Goal: Task Accomplishment & Management: Manage account settings

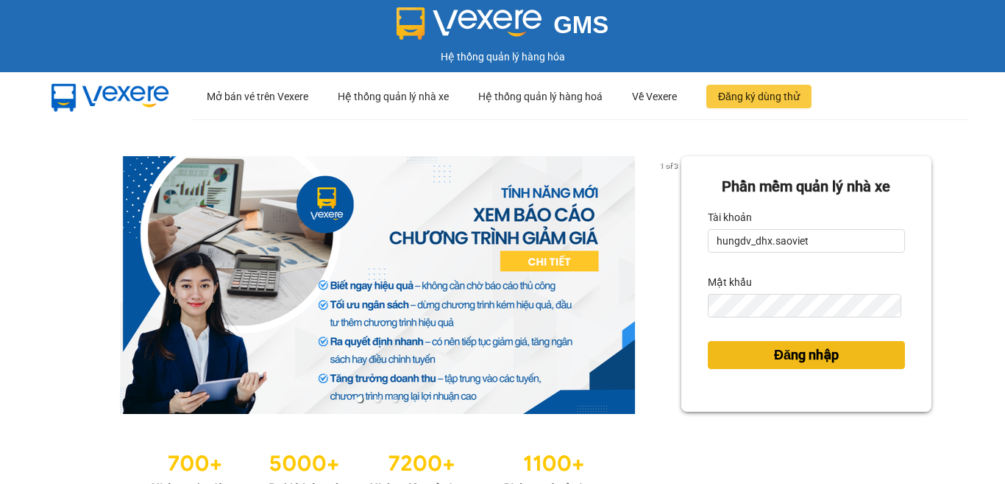
click at [782, 361] on span "Đăng nhập" at bounding box center [806, 354] width 65 height 21
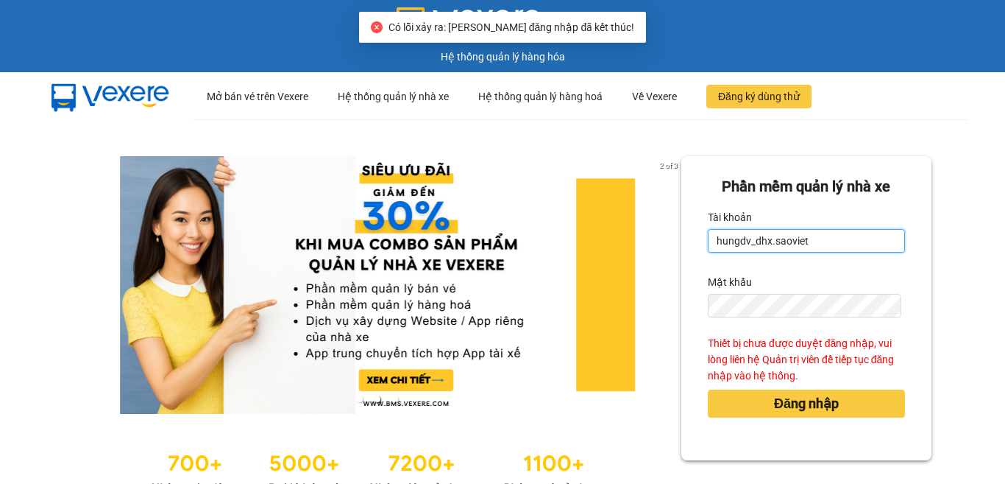
drag, startPoint x: 838, startPoint y: 241, endPoint x: 442, endPoint y: 207, distance: 398.2
click at [461, 208] on div "2 of 3 Phần mềm quản lý nhà xe Tài khoản hungdv_dhx.saoviet Mật khẩu Thiết bị c…" at bounding box center [502, 327] width 1005 height 417
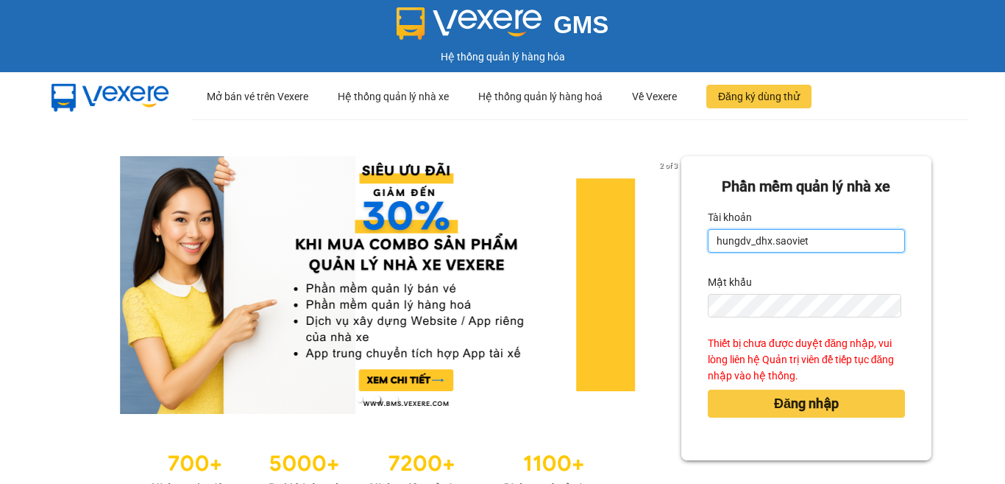
type input "bangnv.hhlc.saoviet"
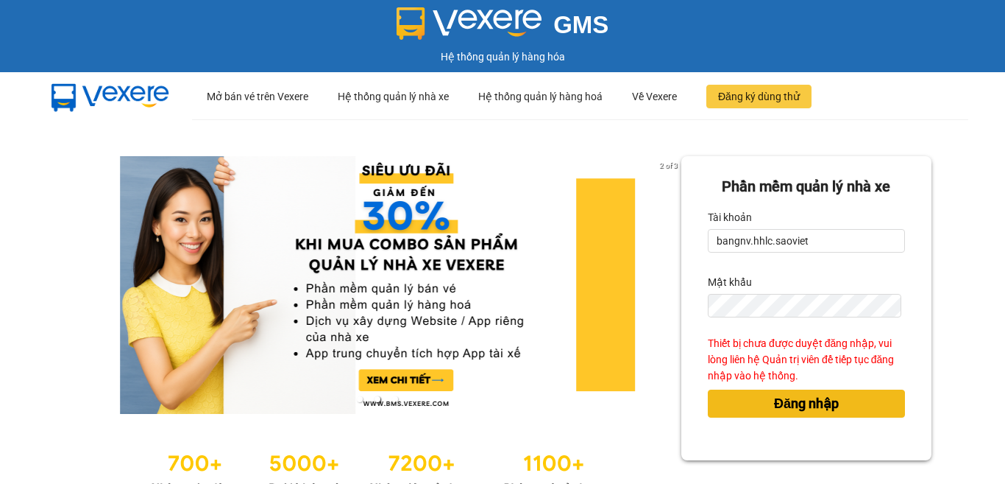
click at [797, 413] on span "Đăng nhập" at bounding box center [806, 403] width 65 height 21
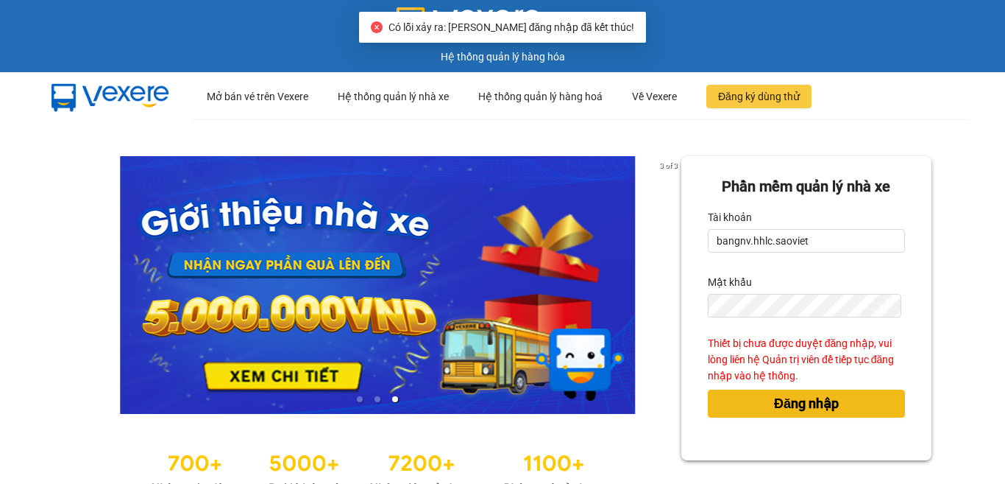
click at [798, 399] on span "Đăng nhập" at bounding box center [806, 403] width 65 height 21
